Goal: Find specific page/section: Find specific page/section

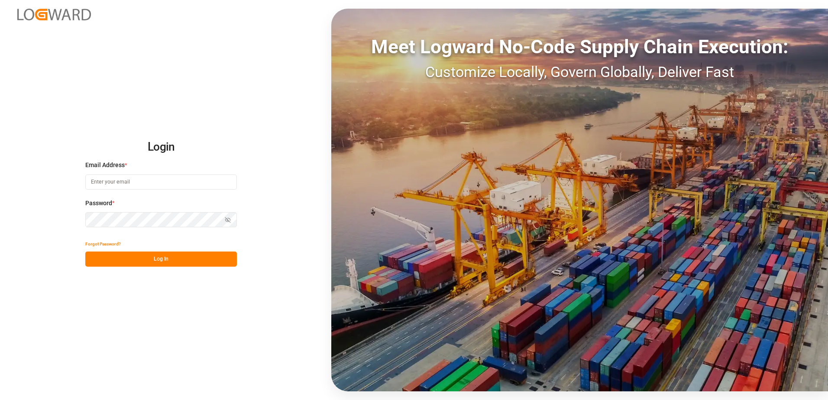
type input "[PERSON_NAME][EMAIL_ADDRESS][DOMAIN_NAME]"
click at [187, 262] on button "Log In" at bounding box center [160, 258] width 151 height 15
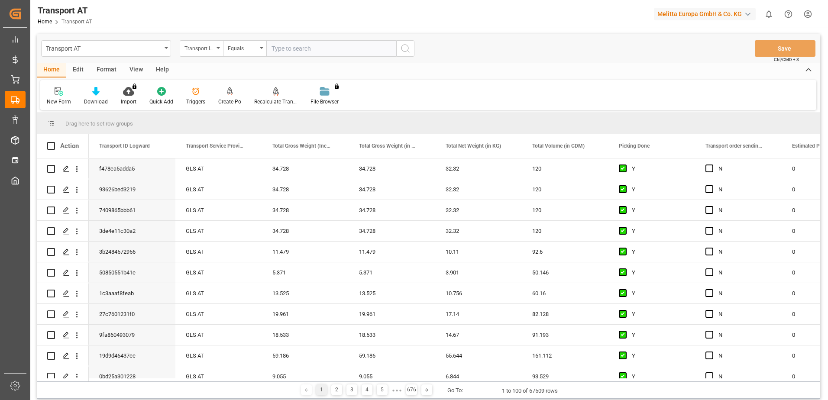
click at [137, 68] on div "View" at bounding box center [136, 70] width 26 height 15
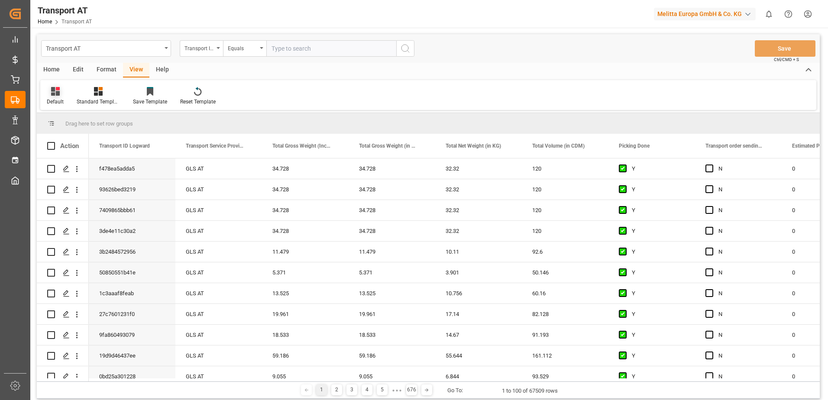
click at [57, 99] on div "Default" at bounding box center [55, 102] width 17 height 8
click at [59, 136] on div "Data" at bounding box center [89, 139] width 76 height 9
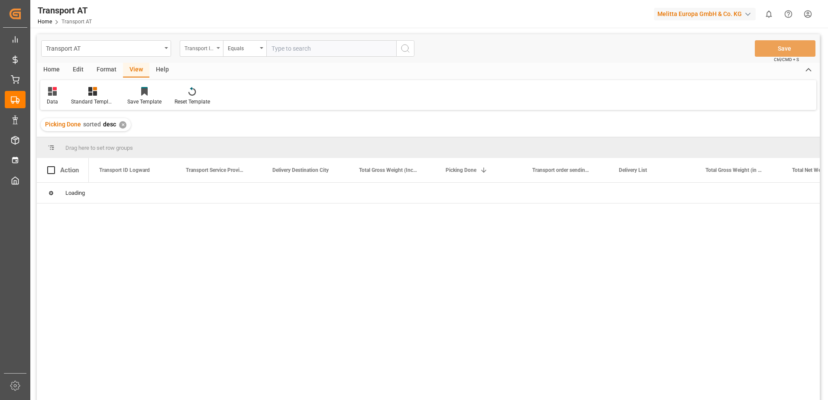
click at [193, 46] on div "Transport ID Logward" at bounding box center [198, 47] width 29 height 10
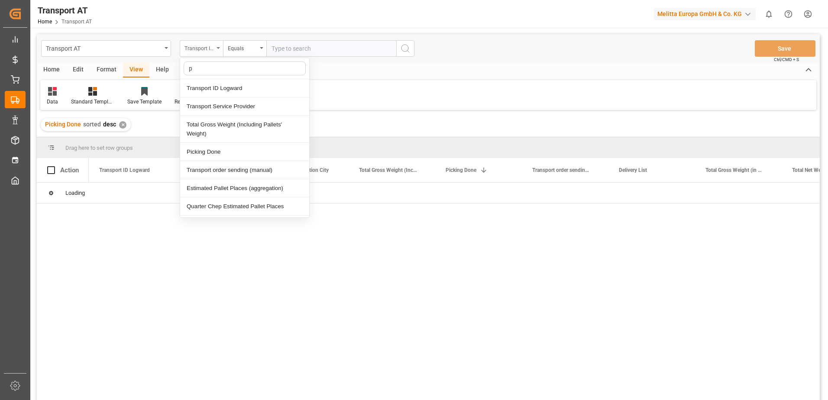
type input "pi"
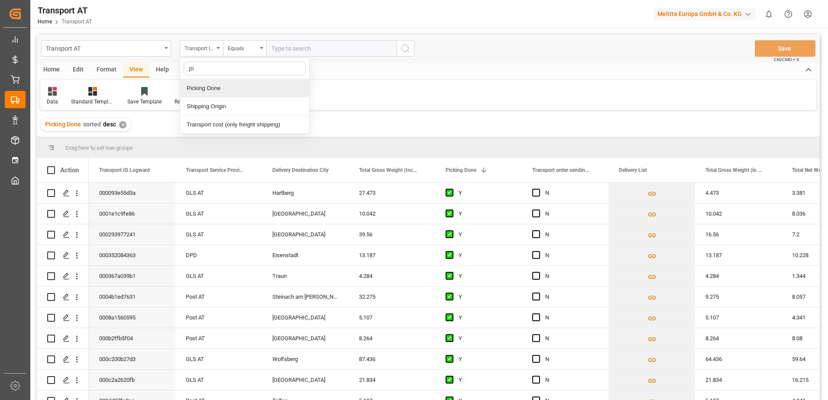
click at [203, 90] on div "Picking Done" at bounding box center [244, 88] width 129 height 18
click at [294, 50] on input "text" at bounding box center [331, 48] width 130 height 16
type input "Y"
click at [193, 44] on div "Picking Done" at bounding box center [198, 47] width 29 height 10
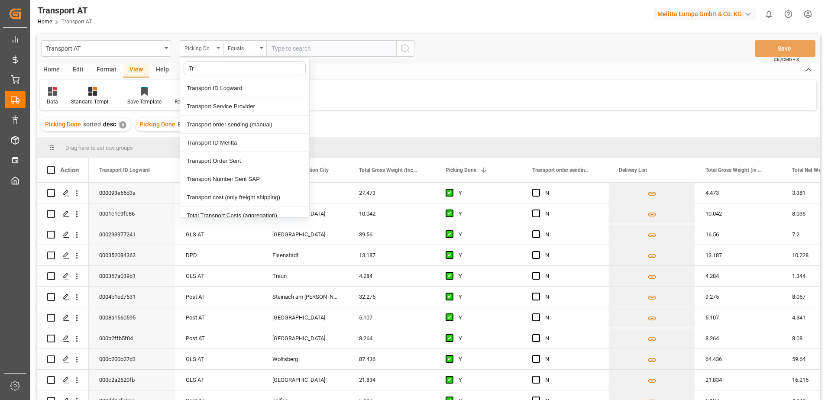
type input "Tra"
click at [241, 125] on div "Transport order sending (manual)" at bounding box center [244, 125] width 129 height 18
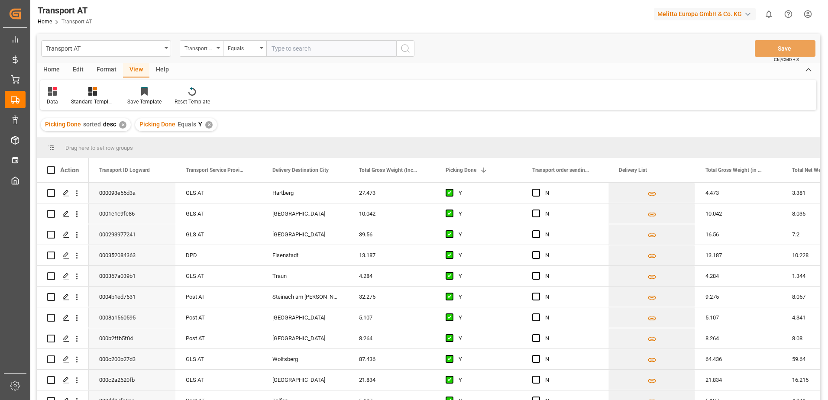
click at [295, 53] on input "text" at bounding box center [331, 48] width 130 height 16
type input "N"
click at [200, 43] on div "Transport order sending (manual)" at bounding box center [198, 47] width 29 height 10
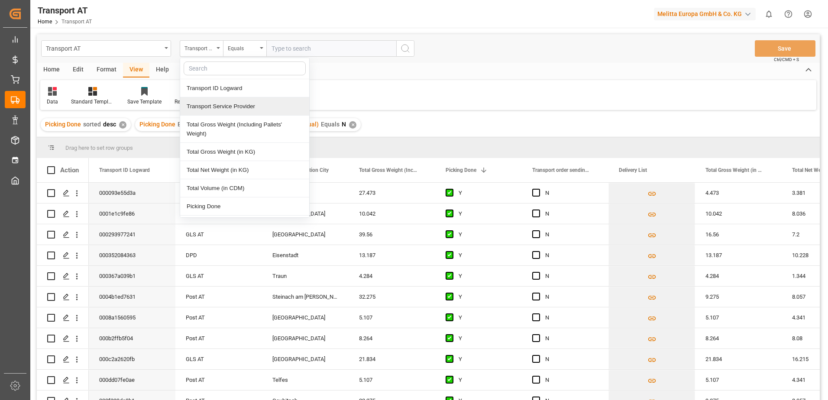
click at [226, 111] on div "Transport Service Provider" at bounding box center [244, 106] width 129 height 18
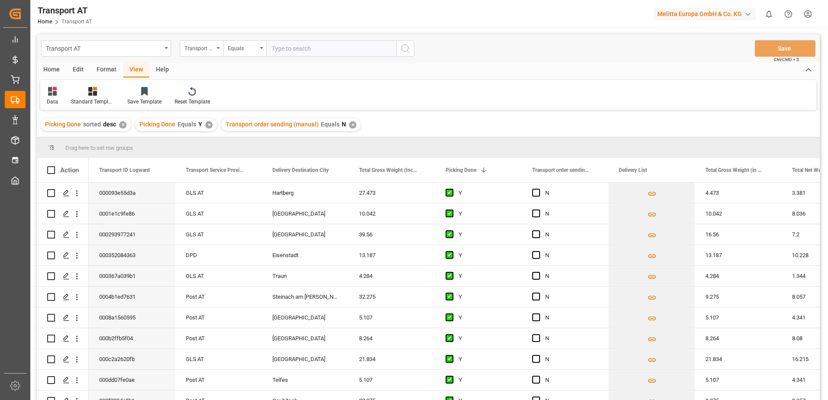
click at [284, 48] on input "text" at bounding box center [331, 48] width 130 height 16
type input "[PERSON_NAME]"
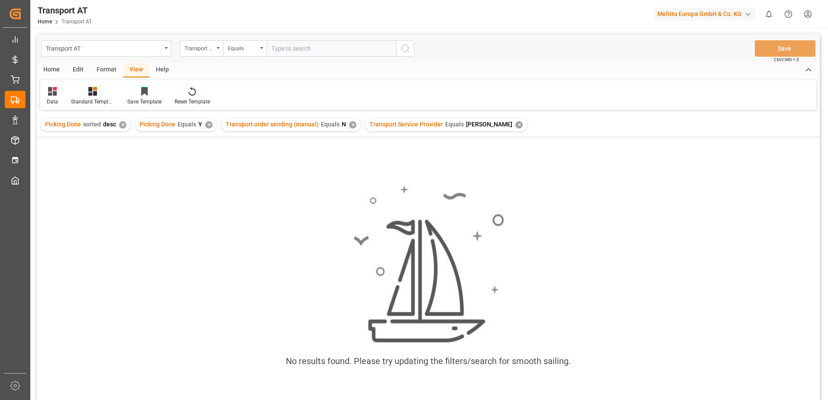
click at [515, 124] on div "✕" at bounding box center [518, 124] width 7 height 7
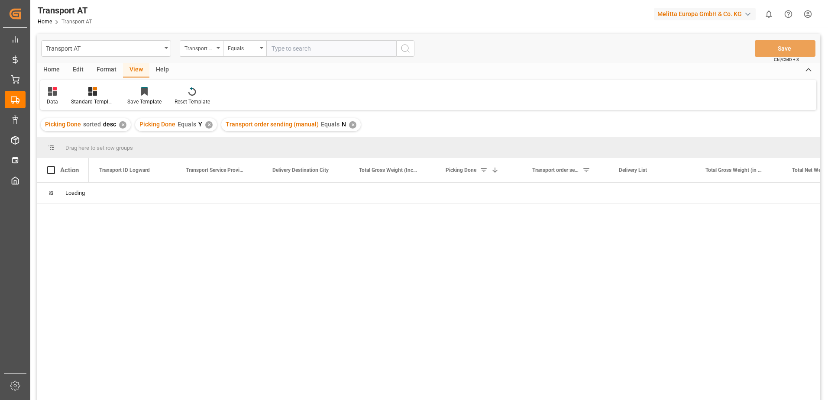
click at [295, 50] on input "text" at bounding box center [331, 48] width 130 height 16
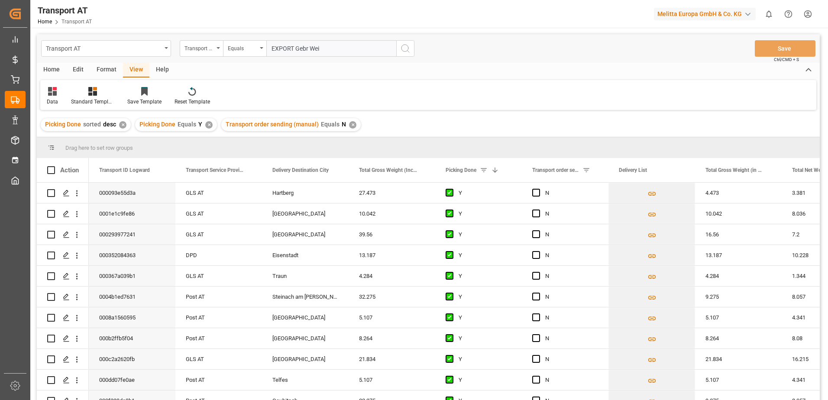
type input "EXPORT Gebr [PERSON_NAME]"
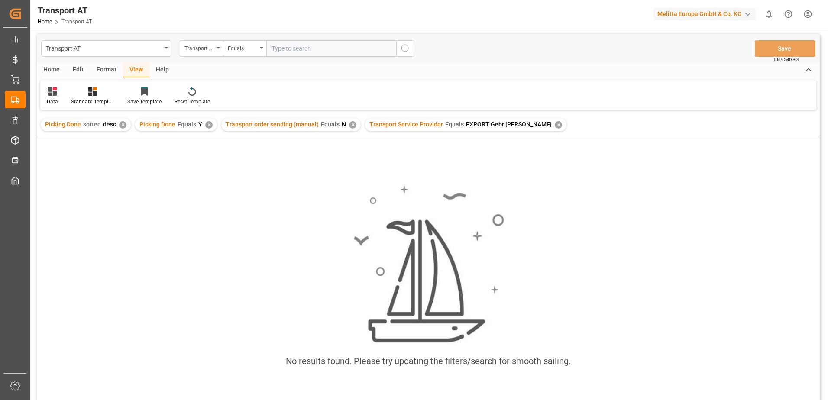
click at [554, 122] on div "✕" at bounding box center [557, 124] width 7 height 7
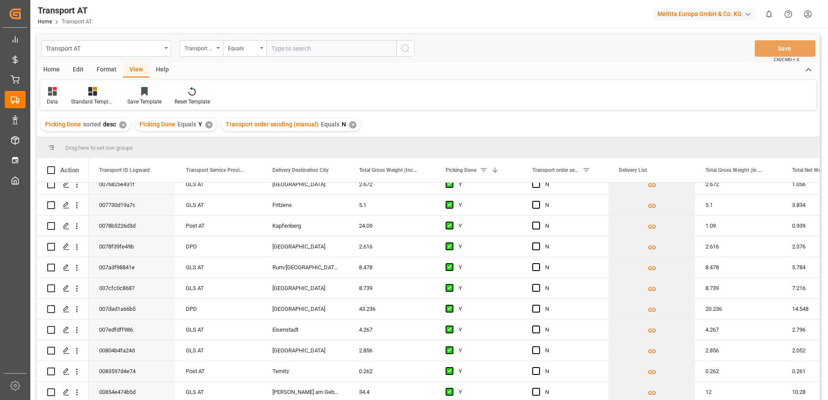
scroll to position [1861, 0]
